Goal: Find specific page/section: Find specific page/section

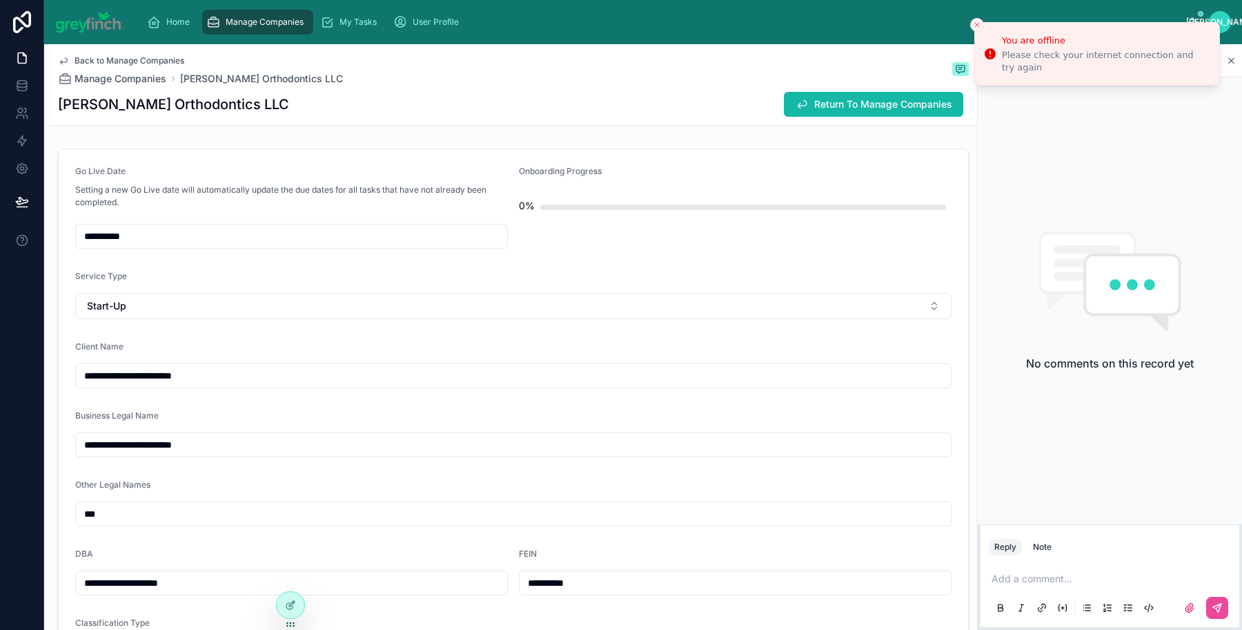
click at [630, 79] on div "Back to Manage Companies Manage Companies [PERSON_NAME] Orthodontics LLC" at bounding box center [513, 70] width 911 height 30
click at [249, 23] on span "Manage Companies" at bounding box center [265, 22] width 78 height 11
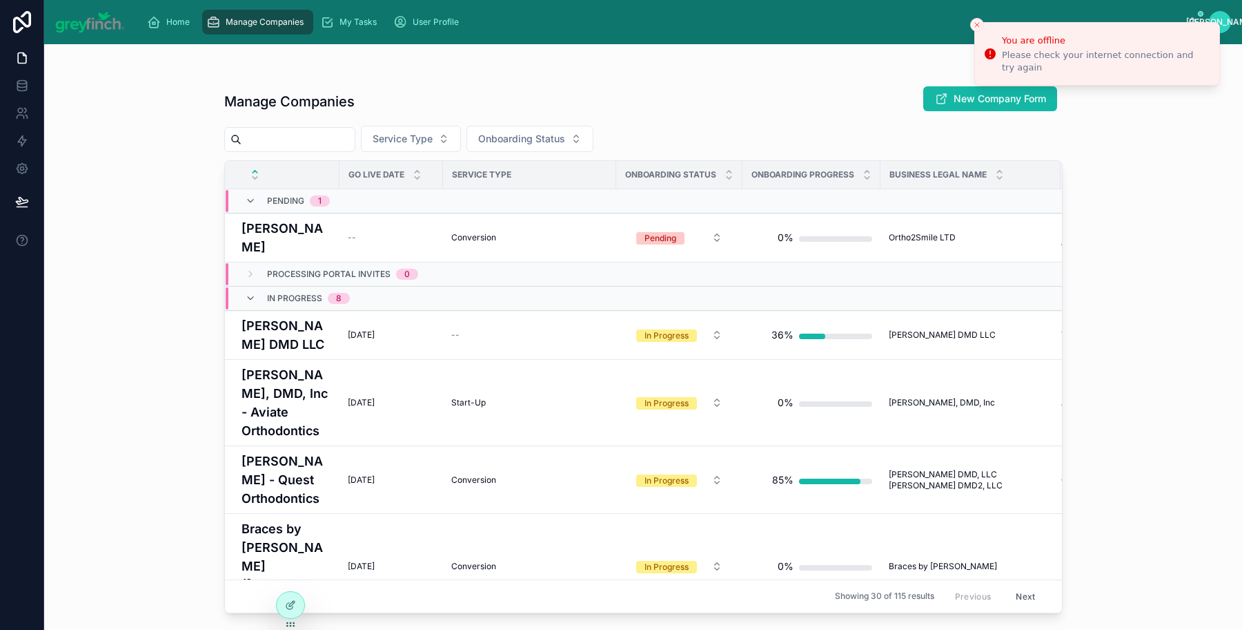
click at [249, 23] on span "Manage Companies" at bounding box center [265, 22] width 78 height 11
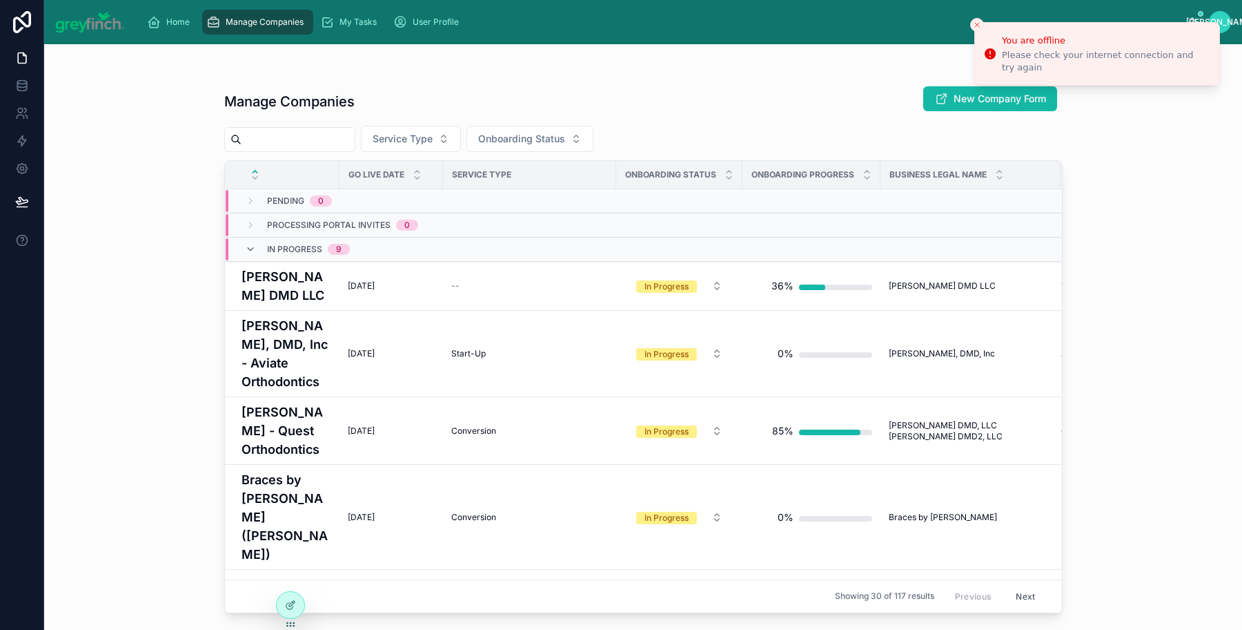
click at [975, 21] on icon "Close toast" at bounding box center [977, 25] width 8 height 8
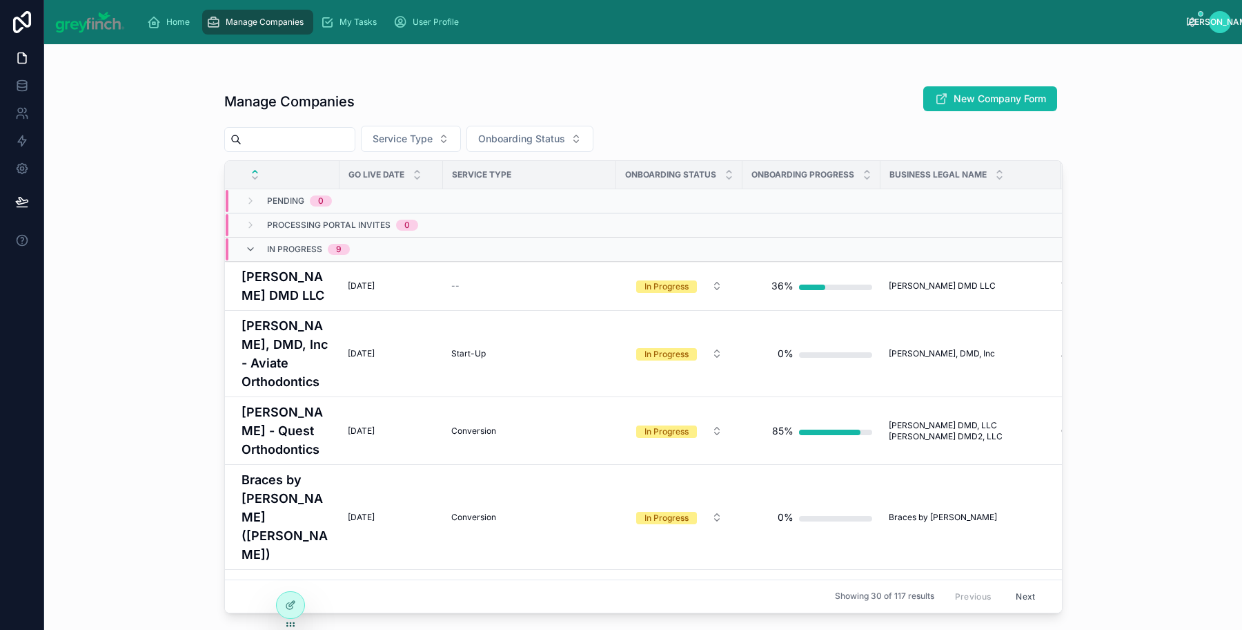
click at [331, 132] on input "text" at bounding box center [298, 139] width 113 height 19
click at [634, 72] on div at bounding box center [643, 71] width 839 height 11
click at [302, 139] on input "text" at bounding box center [298, 139] width 113 height 19
type input "**********"
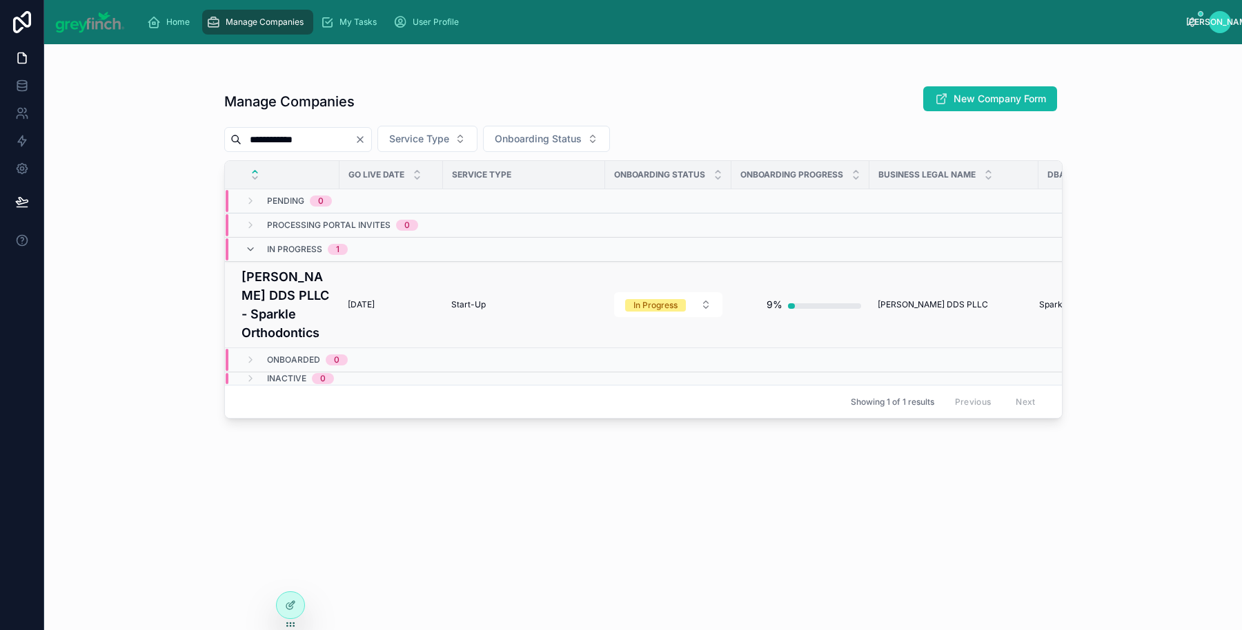
click at [272, 296] on h4 "[PERSON_NAME] DDS PLLC - Sparkle Orthodontics" at bounding box center [287, 304] width 90 height 75
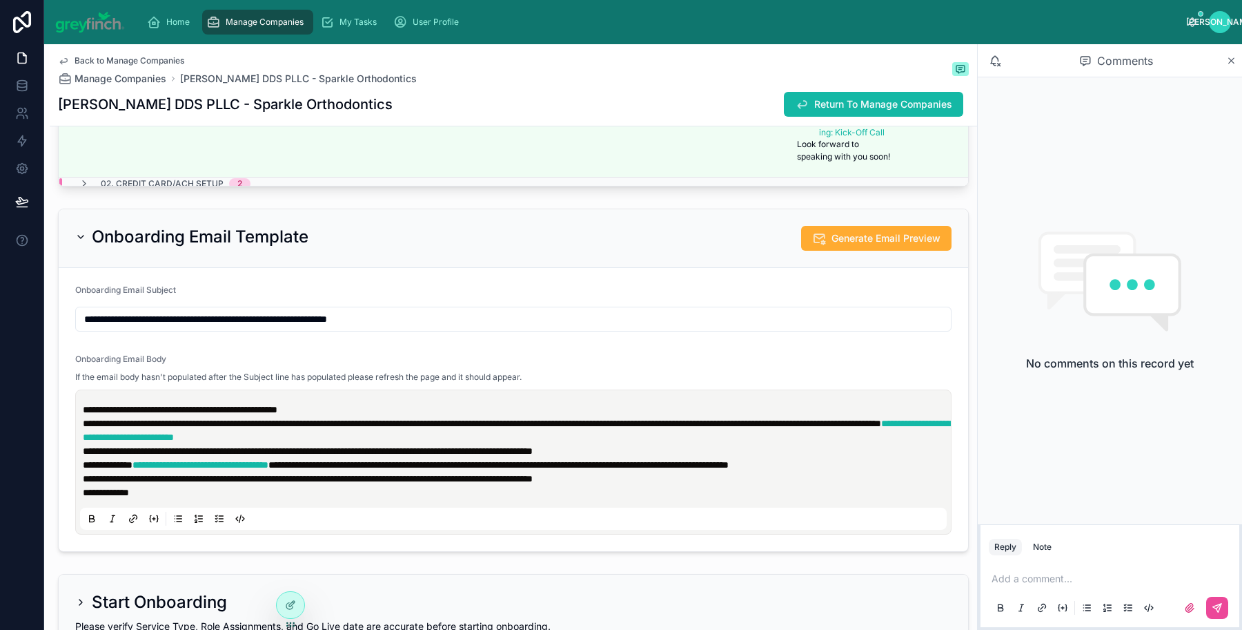
scroll to position [4298, 0]
